Goal: Find contact information: Find contact information

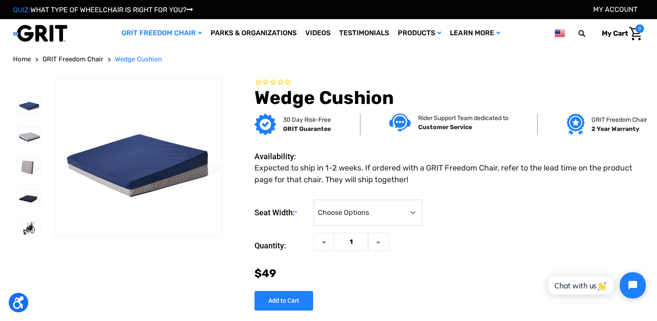
click at [89, 61] on span "GRIT Freedom Chair" at bounding box center [73, 59] width 61 height 8
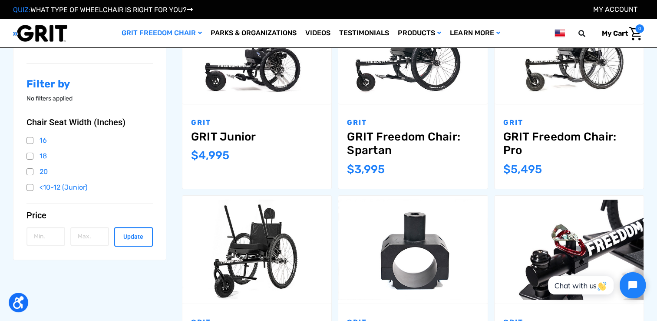
scroll to position [215, 0]
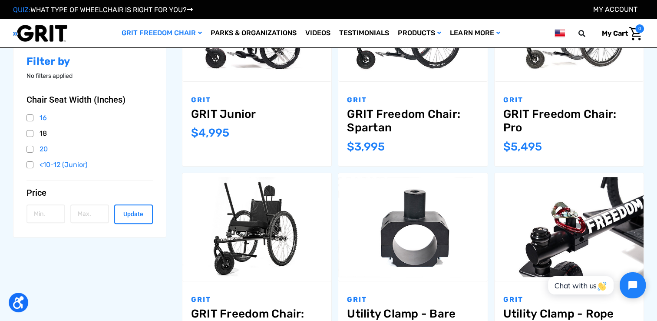
click at [27, 131] on link "18" at bounding box center [89, 133] width 126 height 13
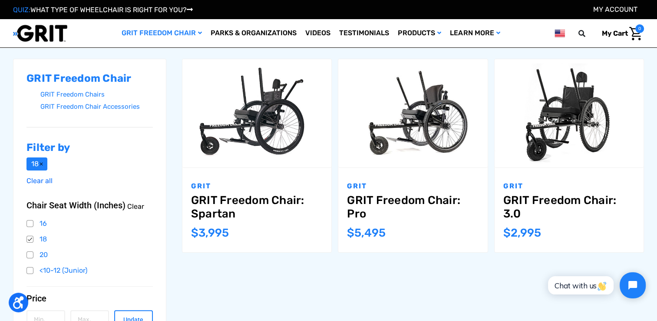
scroll to position [128, 0]
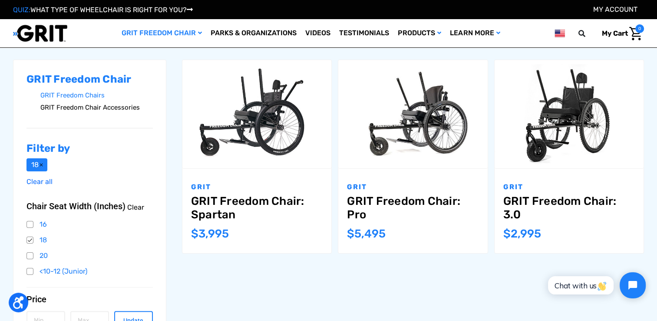
click at [112, 113] on link "GRIT Freedom Chair Accessories" at bounding box center [96, 107] width 112 height 13
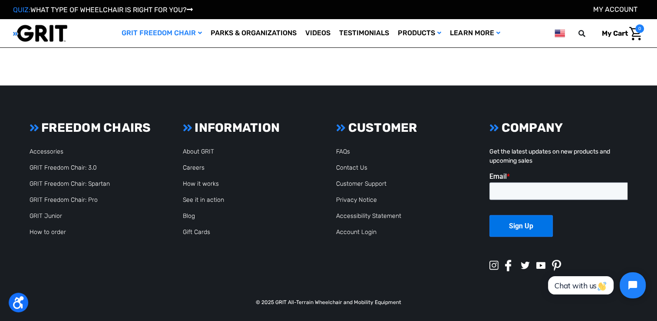
scroll to position [1623, 0]
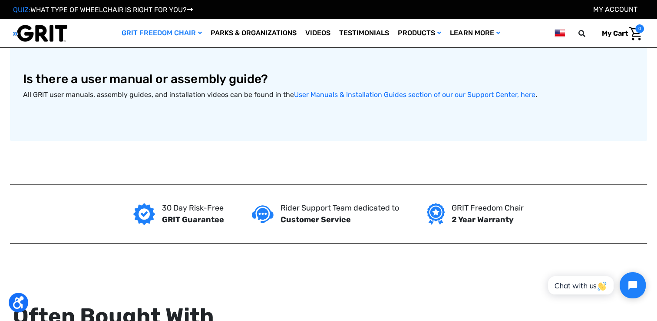
scroll to position [620, 0]
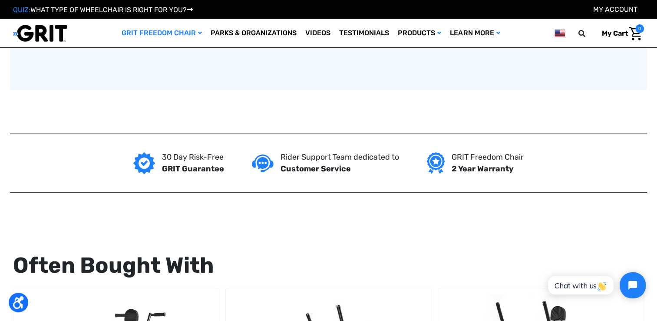
click at [312, 168] on strong "Customer Service" at bounding box center [316, 169] width 70 height 10
click at [264, 164] on img at bounding box center [263, 163] width 22 height 18
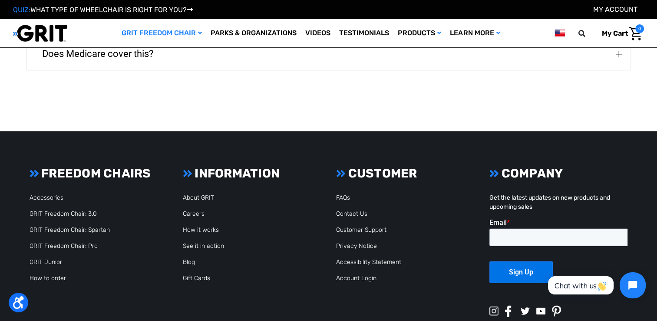
scroll to position [2080, 0]
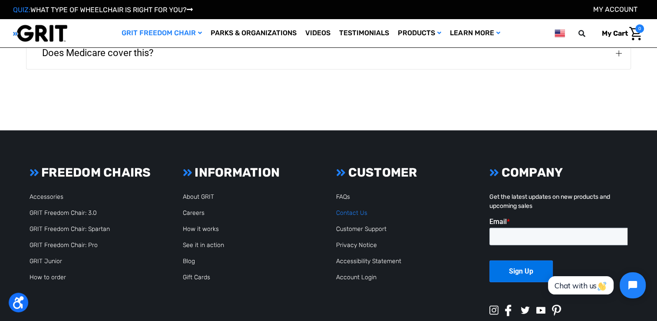
click at [354, 209] on link "Contact Us" at bounding box center [351, 212] width 31 height 7
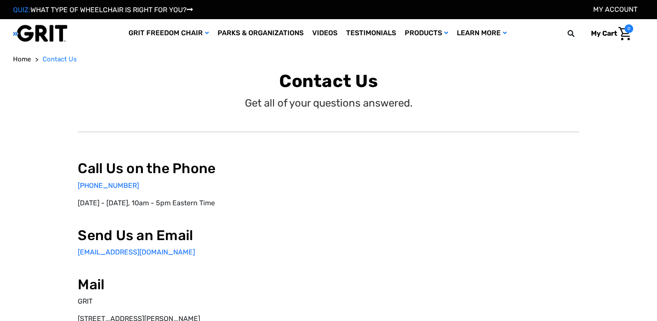
select select "US"
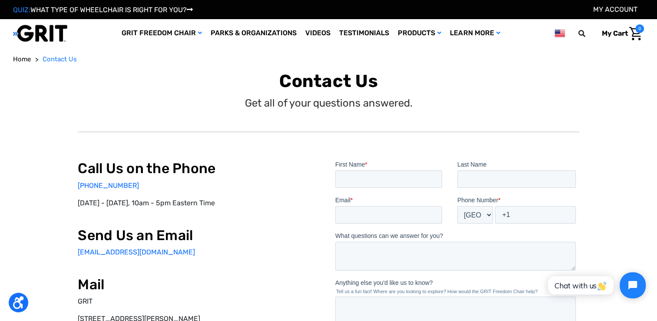
click at [311, 196] on div "Call Us on the Phone [PHONE_NUMBER] [DATE] - [DATE], 10am - 5pm Eastern Time Se…" at bounding box center [200, 268] width 244 height 216
